Goal: Information Seeking & Learning: Learn about a topic

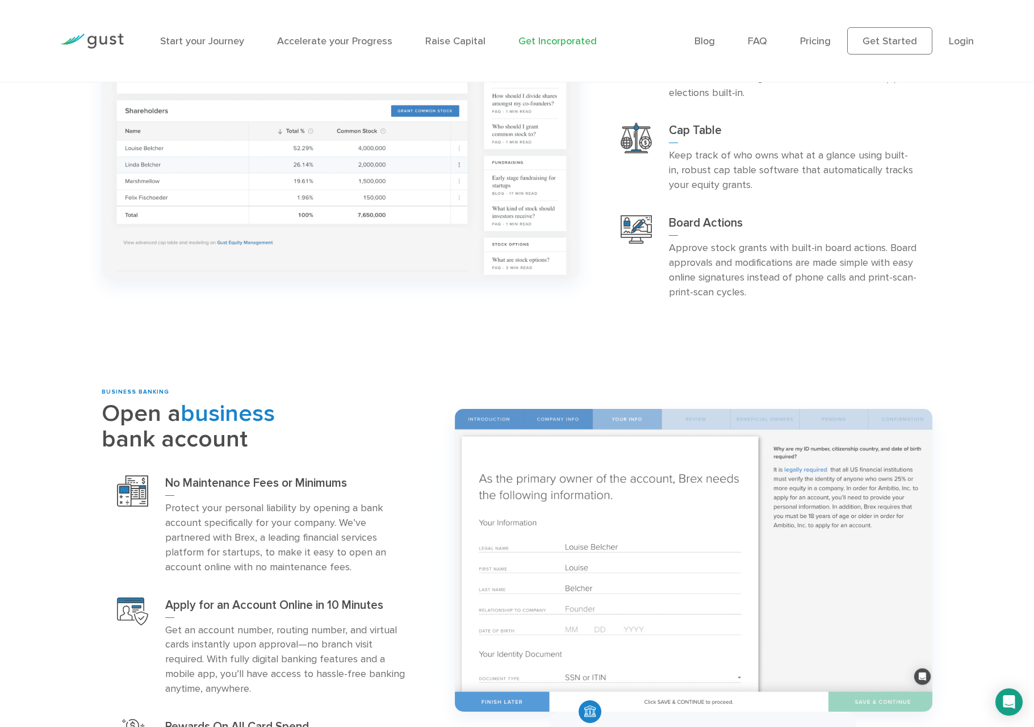
scroll to position [1268, 0]
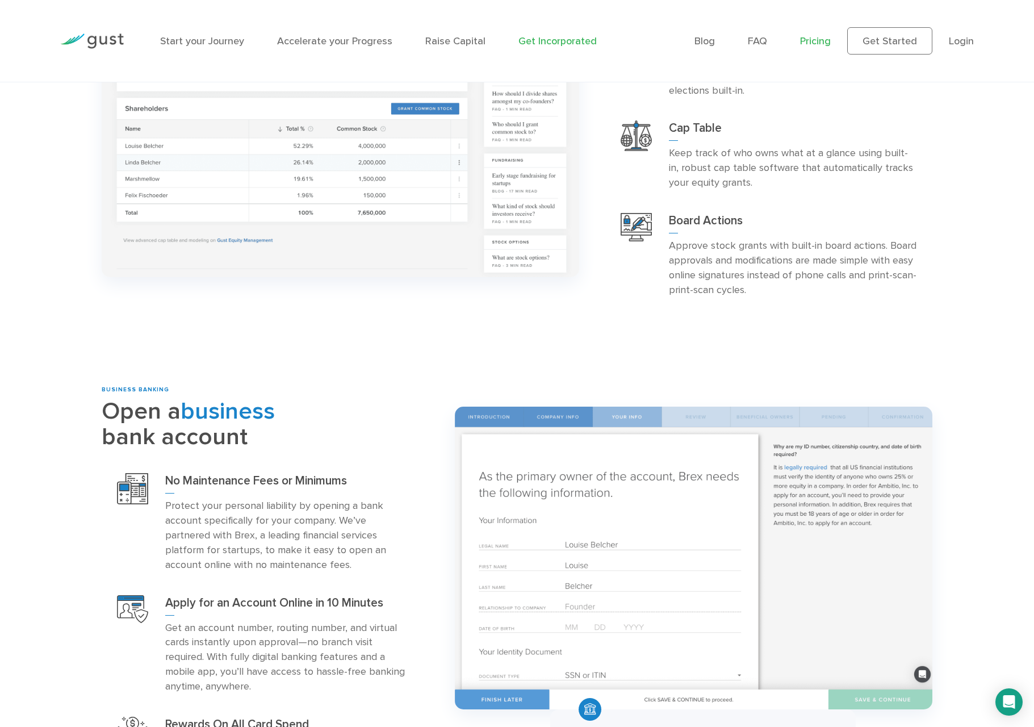
click at [818, 42] on link "Pricing" at bounding box center [815, 41] width 31 height 12
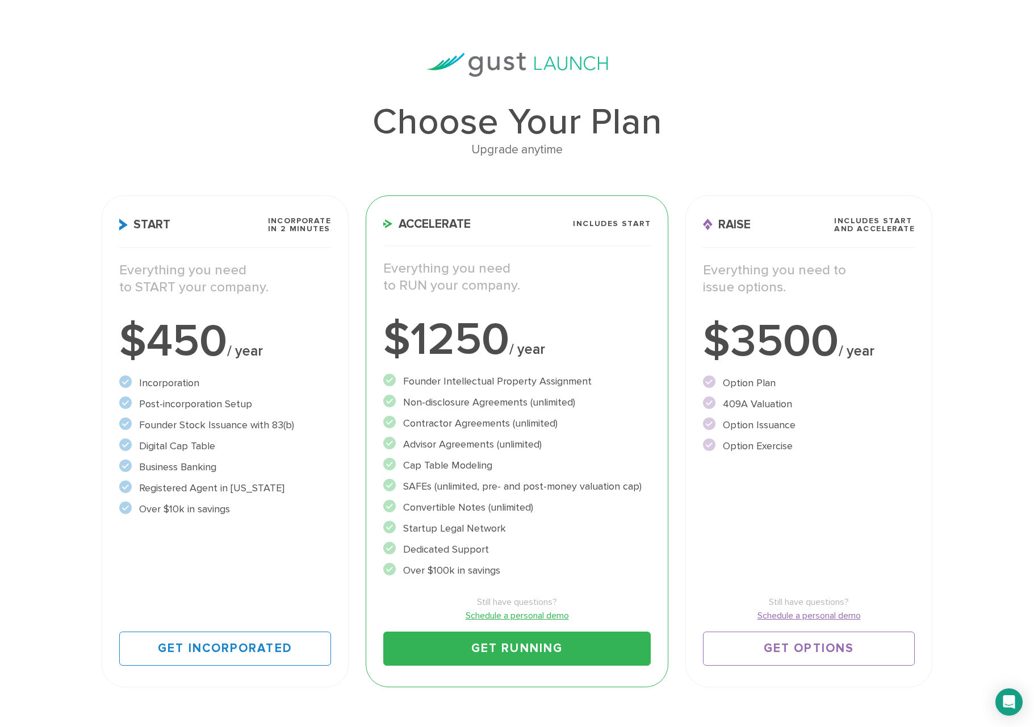
scroll to position [74, 0]
